Goal: Task Accomplishment & Management: Use online tool/utility

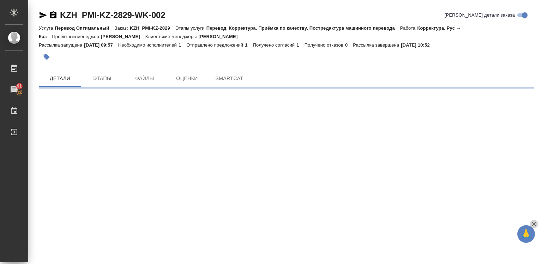
click at [533, 223] on icon "button" at bounding box center [533, 224] width 8 height 8
click at [533, 223] on div ".cls-1 fill:#fff; AWATERA Diussembayeva Raihan Работы 91 Чаты График Выйти KZH_…" at bounding box center [271, 132] width 542 height 264
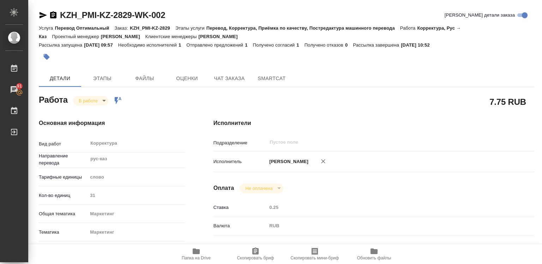
type textarea "x"
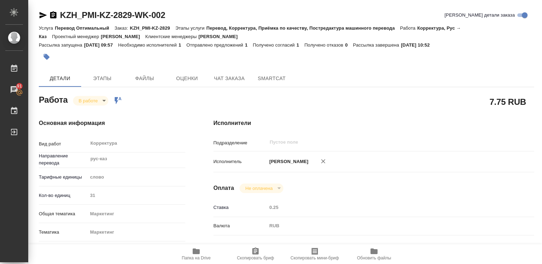
type textarea "x"
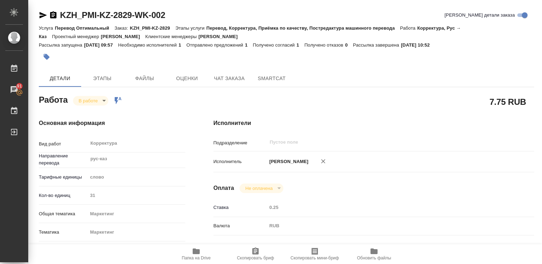
type textarea "x"
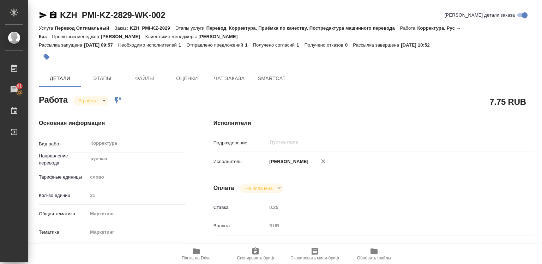
type textarea "x"
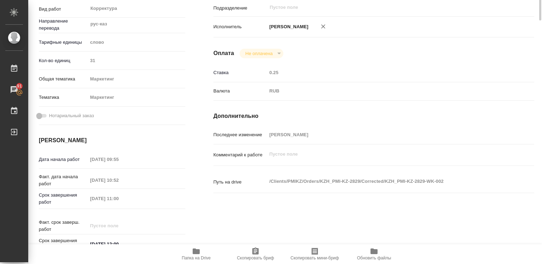
scroll to position [29, 0]
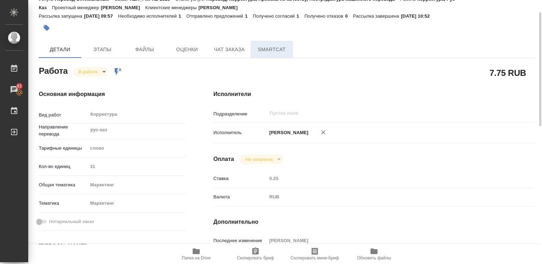
click at [264, 48] on span "SmartCat" at bounding box center [272, 49] width 34 height 9
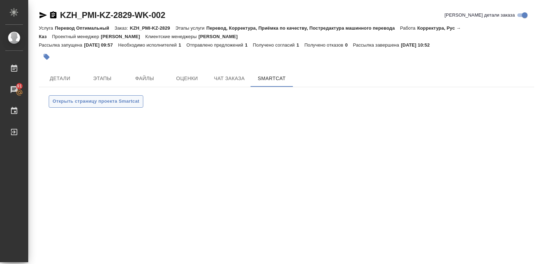
click at [128, 102] on span "Открыть страницу проекта Smartcat" at bounding box center [96, 101] width 87 height 8
